Goal: Navigation & Orientation: Find specific page/section

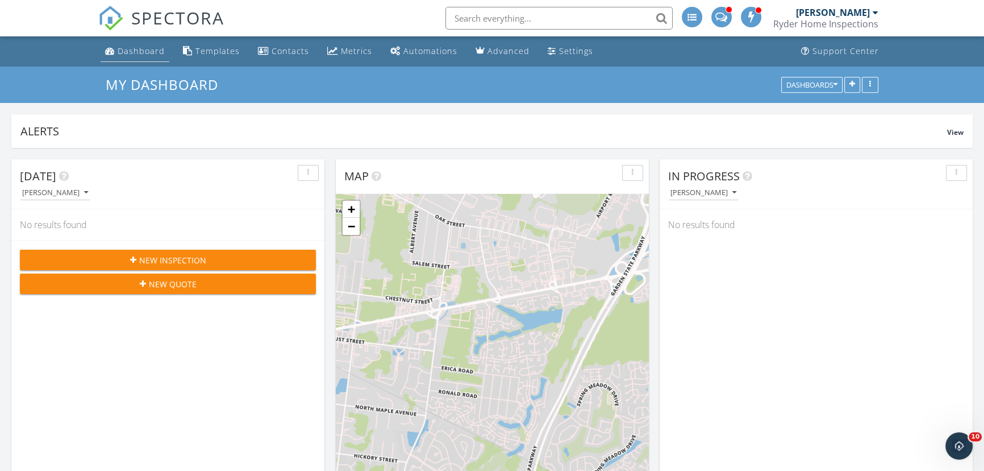
click at [146, 48] on div "Dashboard" at bounding box center [141, 50] width 47 height 11
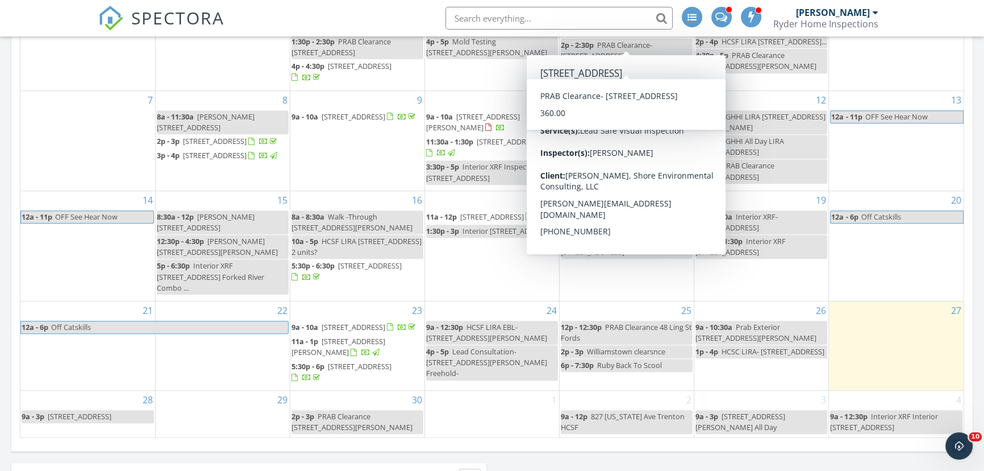
scroll to position [619, 0]
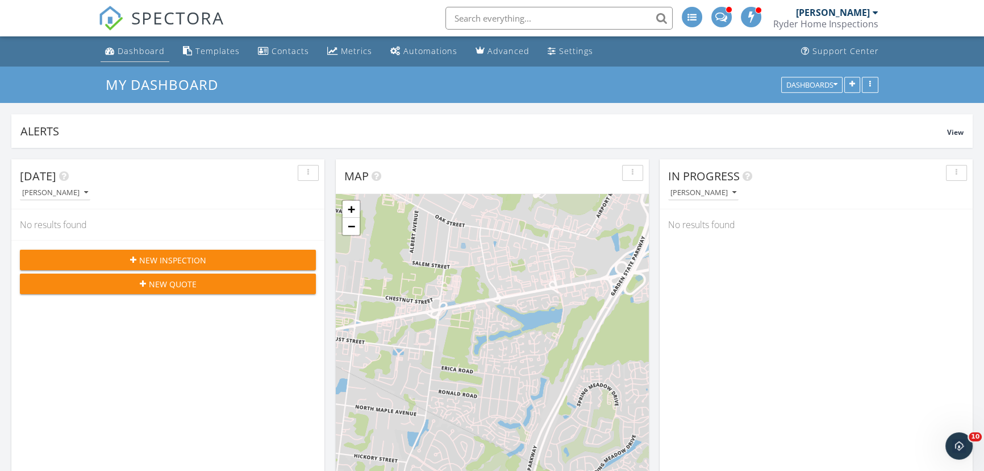
click at [147, 51] on div "Dashboard" at bounding box center [141, 50] width 47 height 11
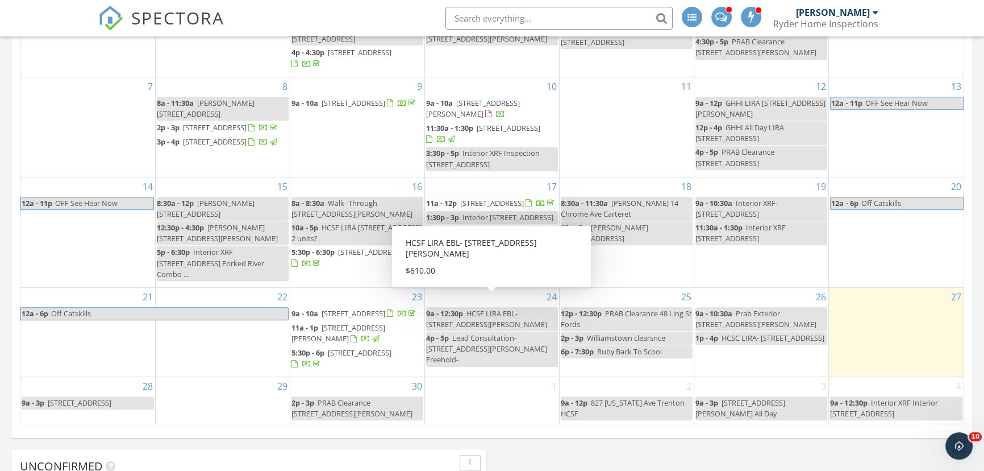
scroll to position [671, 0]
